Goal: Find specific page/section: Find specific page/section

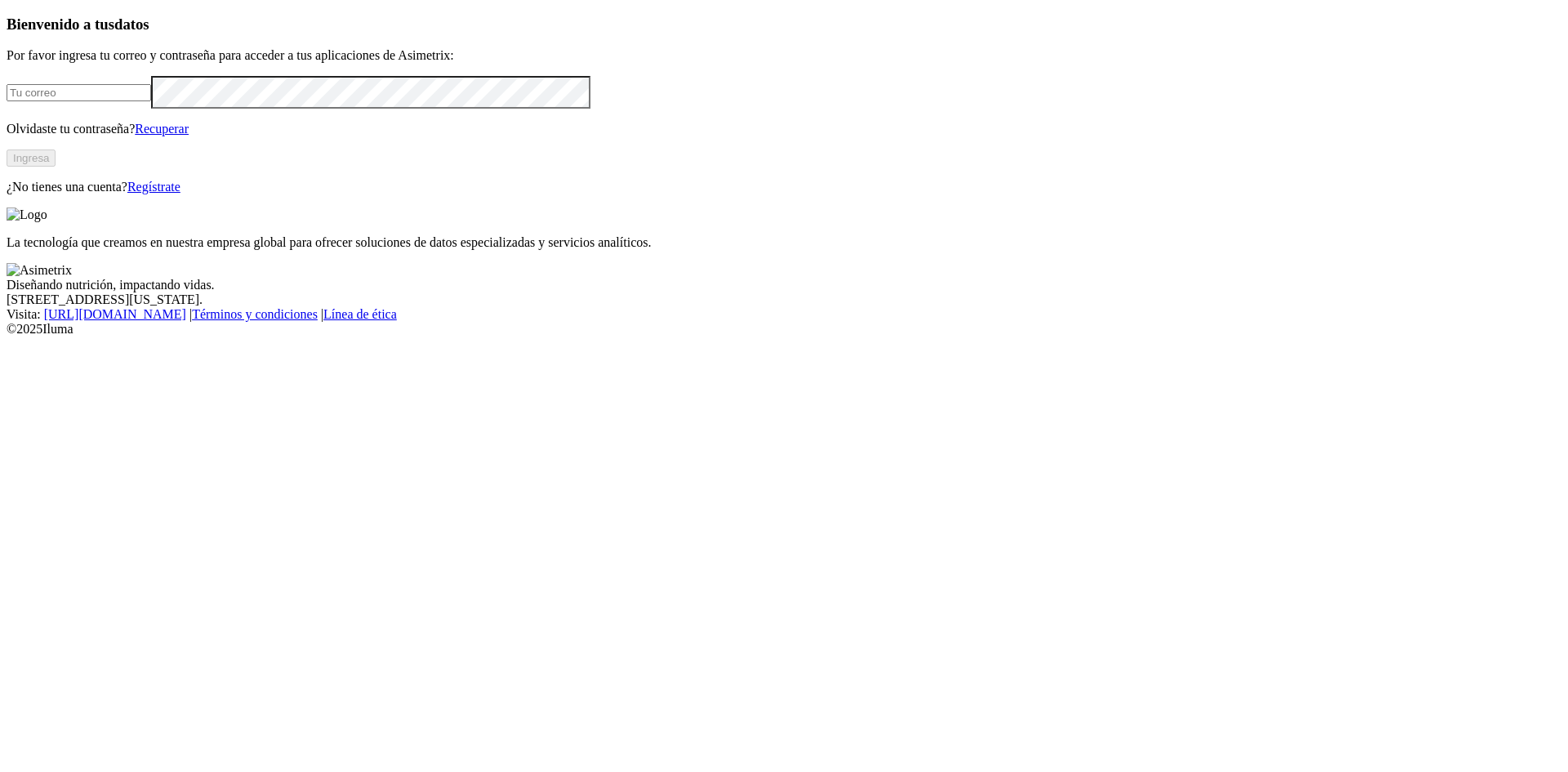
type input "[EMAIL_ADDRESS][DOMAIN_NAME]"
click at [56, 167] on button "Ingresa" at bounding box center [31, 158] width 49 height 17
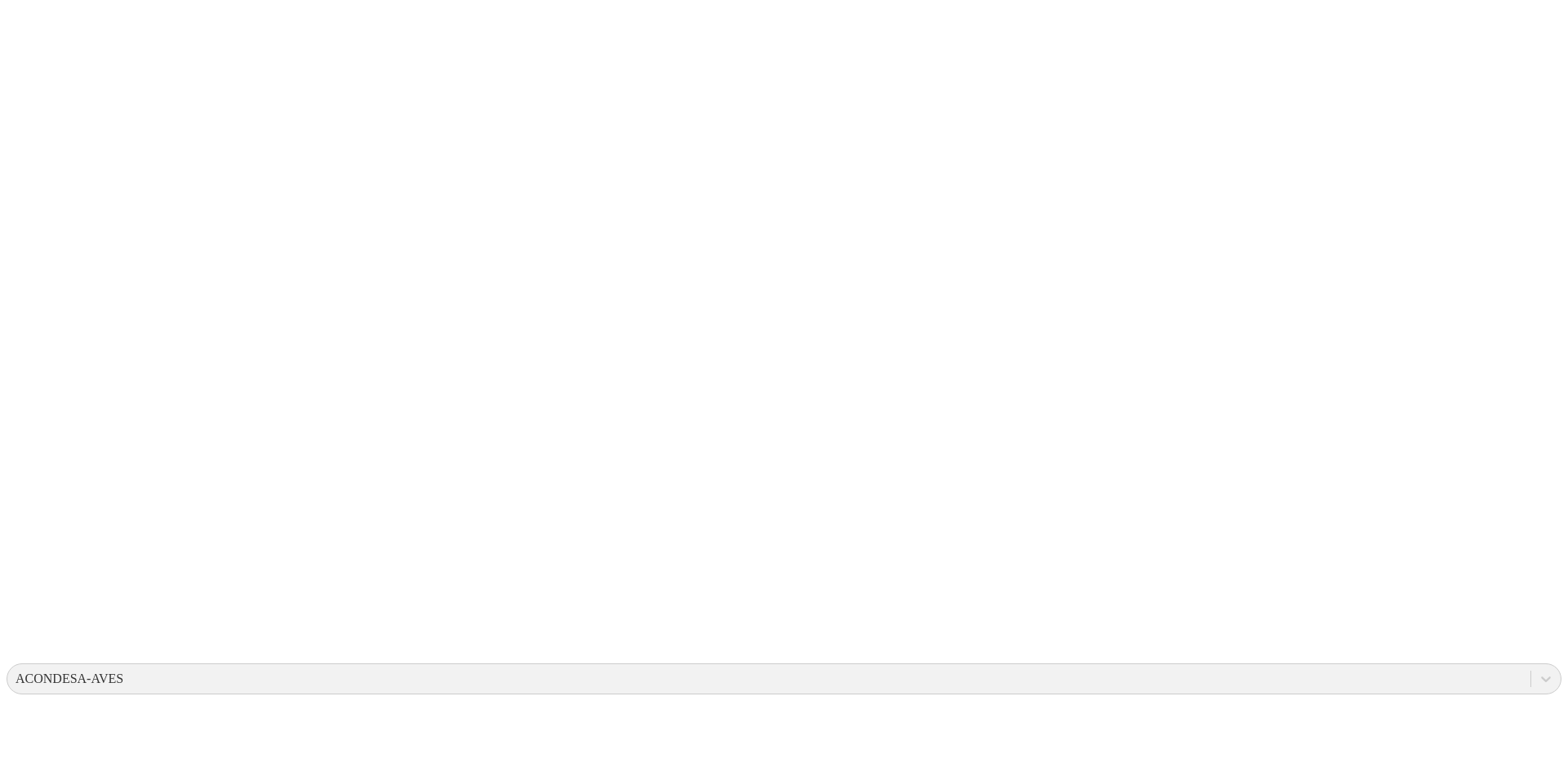
click at [41, 27] on icon at bounding box center [31, 333] width 50 height 653
